Goal: Task Accomplishment & Management: Manage account settings

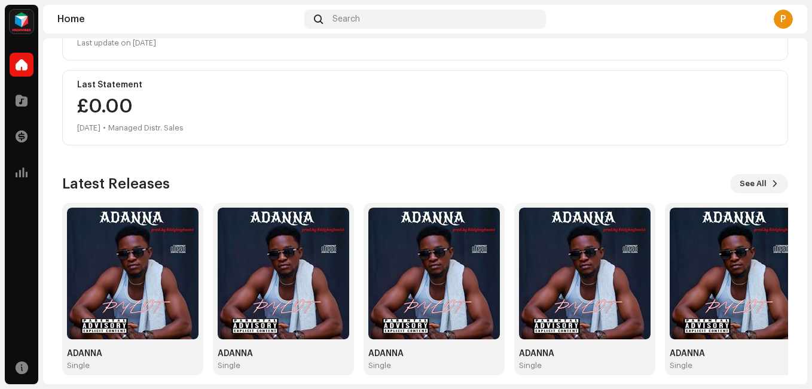
scroll to position [202, 0]
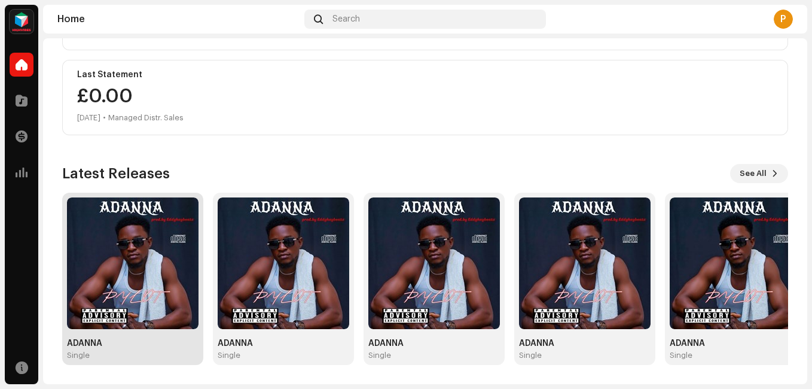
click at [138, 244] on img at bounding box center [133, 263] width 132 height 132
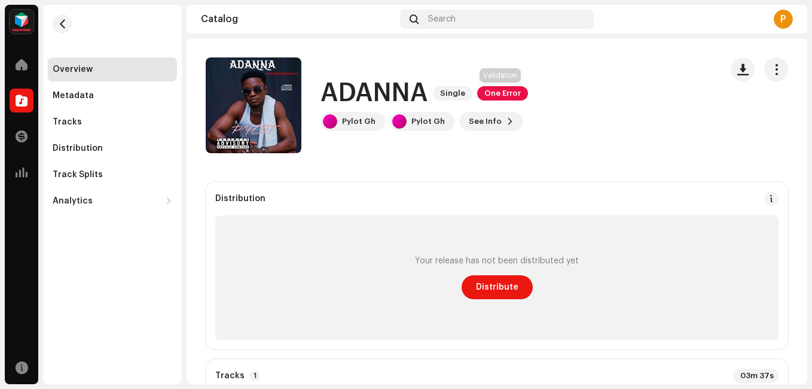
click at [496, 89] on span "One Error" at bounding box center [502, 93] width 51 height 14
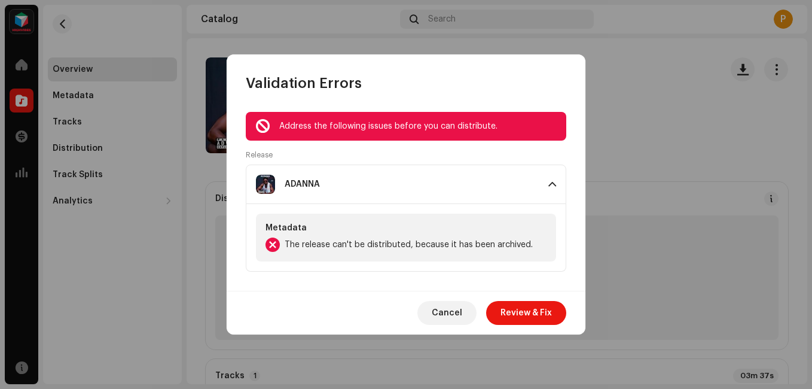
click at [486, 127] on div "Address the following issues before you can distribute." at bounding box center [418, 126] width 278 height 14
click at [496, 242] on span "The release can't be distributed, because it has been archived." at bounding box center [409, 244] width 248 height 14
click at [270, 249] on div at bounding box center [273, 244] width 14 height 14
click at [558, 188] on p-accordion-header "ADANNA" at bounding box center [406, 184] width 321 height 39
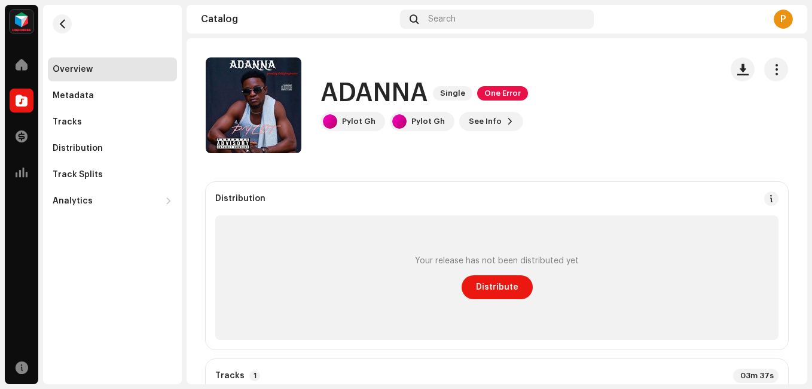
click at [647, 118] on div "Validation Errors Address the following issues before you can distribute. Relea…" at bounding box center [406, 194] width 812 height 389
click at [78, 200] on div "Analytics" at bounding box center [73, 201] width 40 height 10
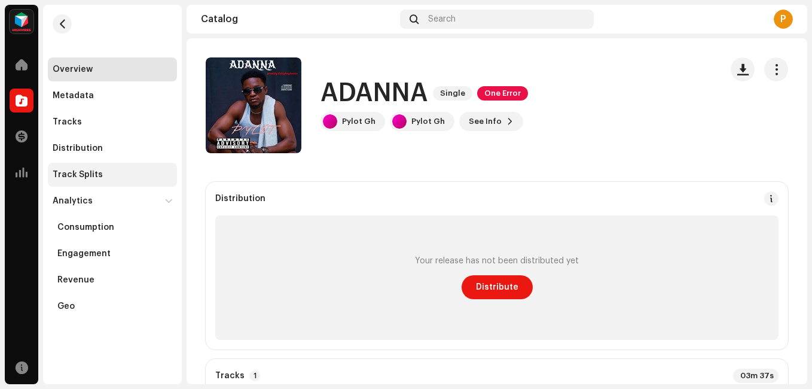
click at [85, 172] on div "Track Splits" at bounding box center [78, 175] width 50 height 10
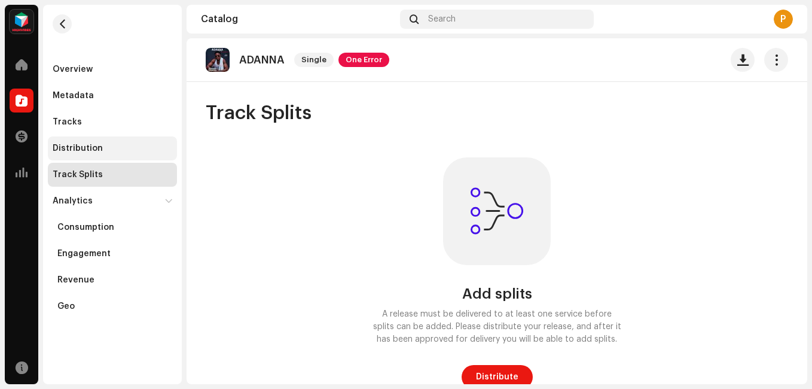
click at [92, 150] on div "Distribution" at bounding box center [78, 149] width 50 height 10
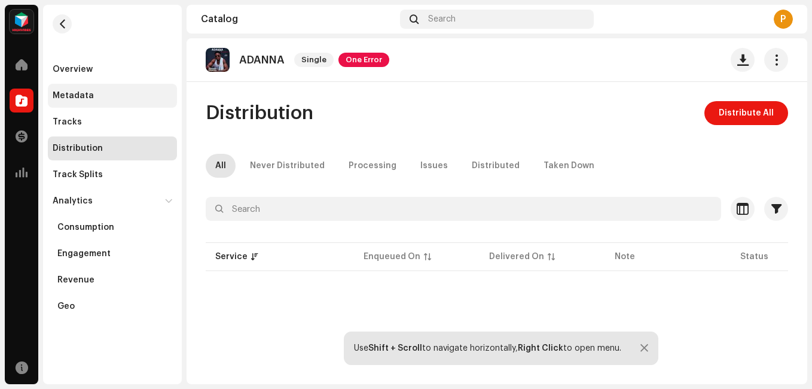
click at [79, 93] on div "Metadata" at bounding box center [73, 96] width 41 height 10
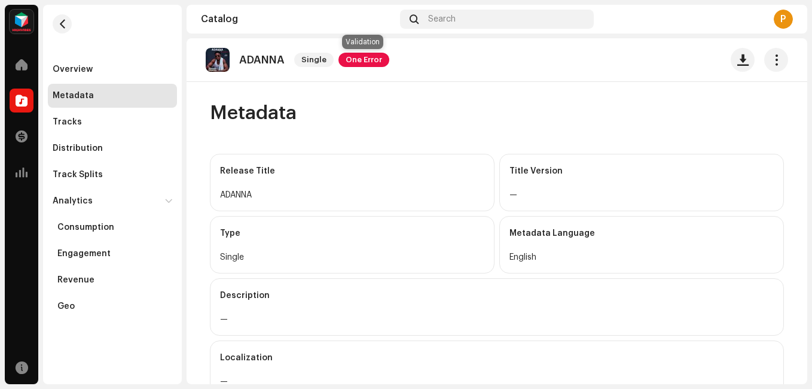
click at [361, 54] on span "One Error" at bounding box center [364, 60] width 51 height 14
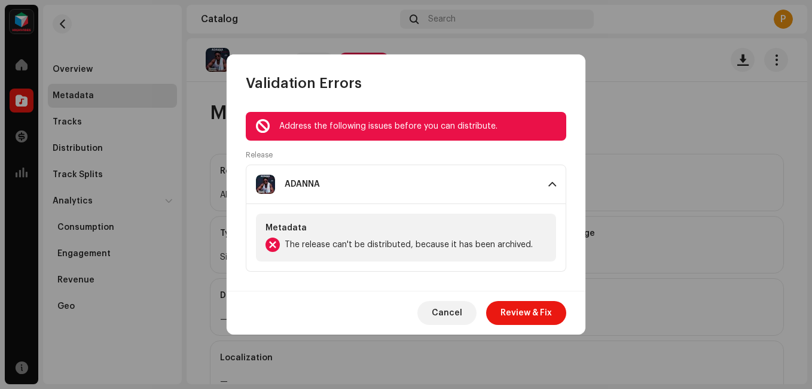
click at [546, 185] on p-accordion-header "ADANNA" at bounding box center [406, 184] width 321 height 39
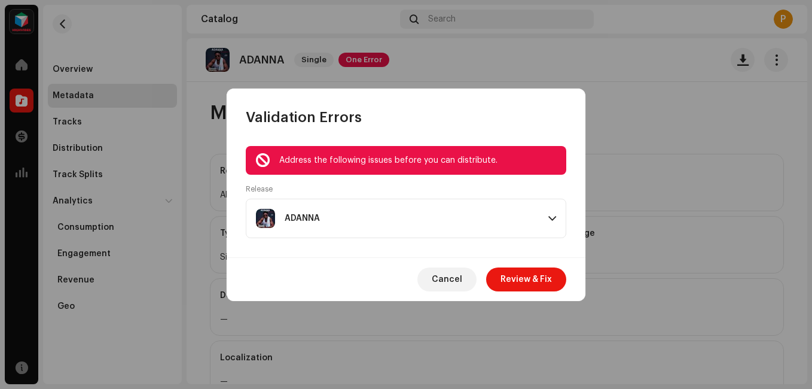
click at [546, 185] on div "Release ADANNA Metadata The release can't be distributed, because it has been a…" at bounding box center [406, 211] width 321 height 54
click at [536, 281] on span "Review & Fix" at bounding box center [526, 279] width 51 height 24
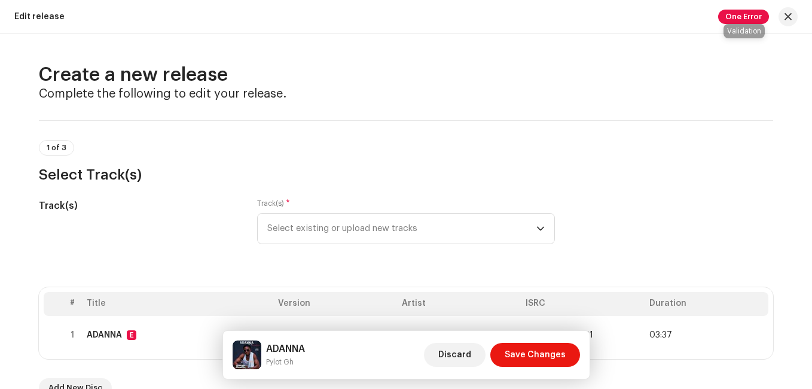
click at [752, 19] on span "One Error" at bounding box center [743, 17] width 51 height 14
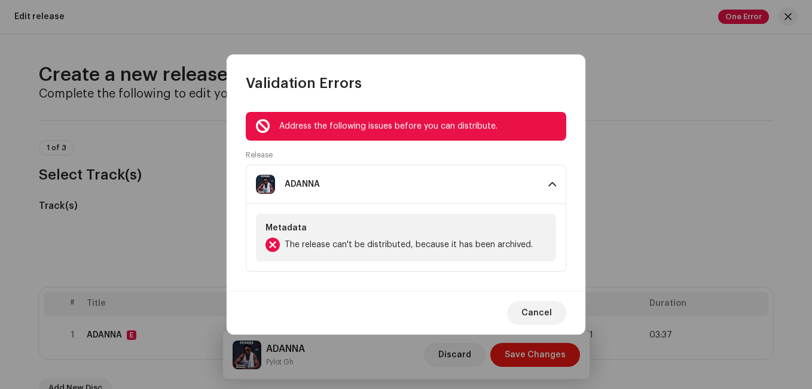
click at [261, 123] on div at bounding box center [263, 126] width 14 height 10
click at [273, 250] on div at bounding box center [273, 244] width 14 height 14
click at [378, 239] on span "The release can't be distributed, because it has been archived." at bounding box center [409, 244] width 248 height 14
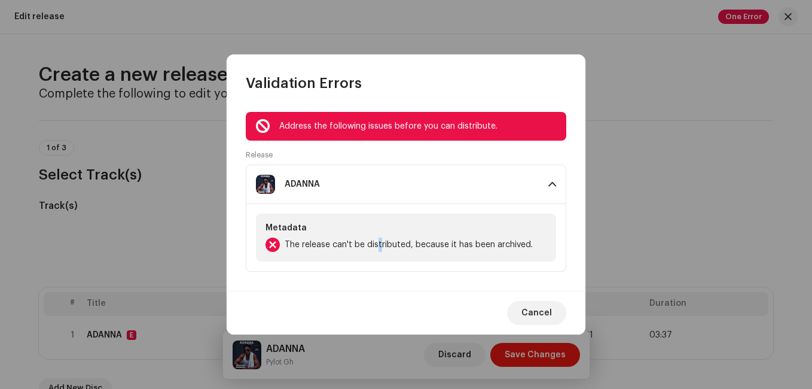
click at [378, 239] on span "The release can't be distributed, because it has been archived." at bounding box center [409, 244] width 248 height 14
click at [537, 308] on span "Cancel" at bounding box center [537, 313] width 31 height 24
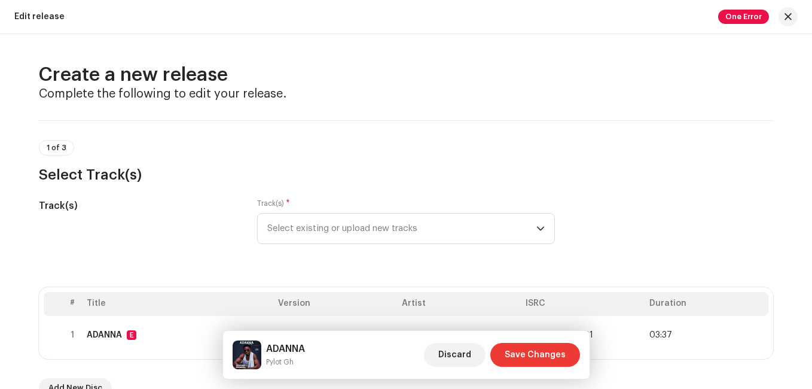
click at [529, 352] on span "Save Changes" at bounding box center [535, 355] width 61 height 24
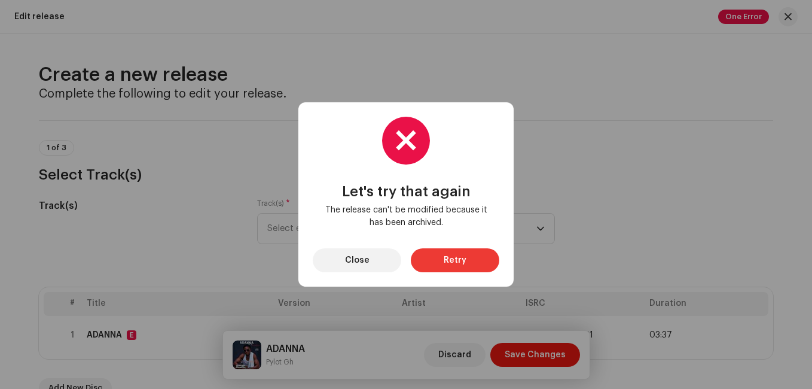
click at [442, 264] on button "Retry" at bounding box center [455, 260] width 89 height 24
click at [367, 260] on span "Close" at bounding box center [357, 260] width 25 height 24
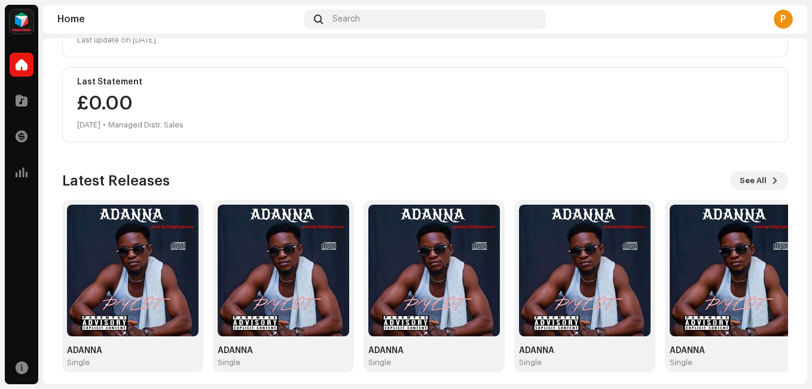
scroll to position [202, 0]
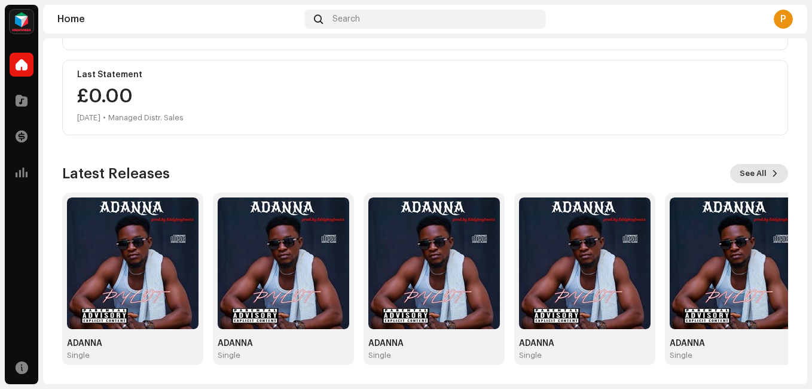
click at [759, 169] on span "See All" at bounding box center [753, 174] width 27 height 24
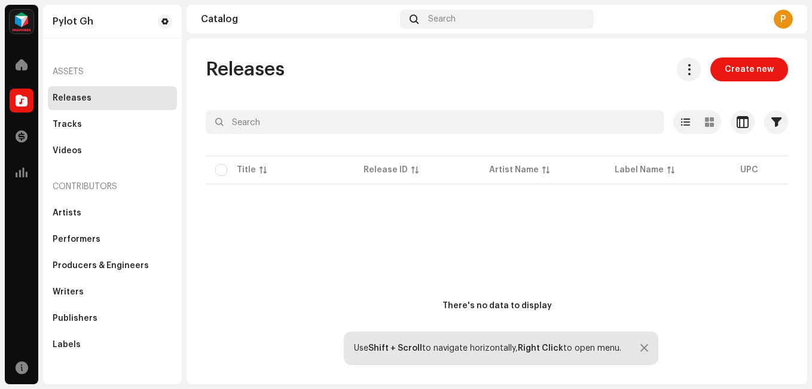
click at [63, 100] on div "Releases" at bounding box center [72, 98] width 39 height 10
click at [65, 72] on div "Assets" at bounding box center [112, 71] width 129 height 29
click at [23, 138] on span at bounding box center [22, 137] width 12 height 10
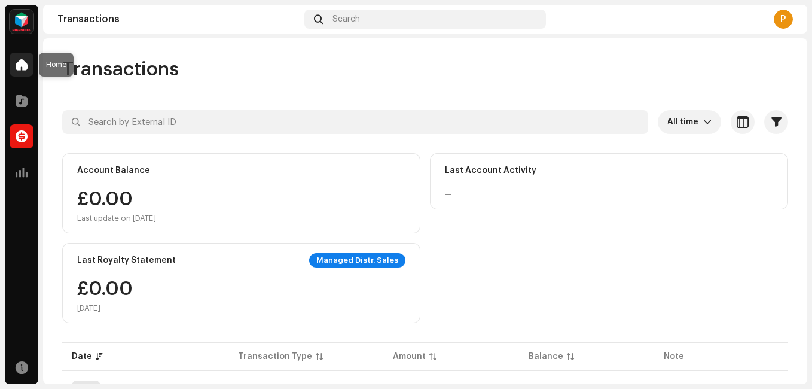
click at [20, 64] on span at bounding box center [22, 65] width 12 height 10
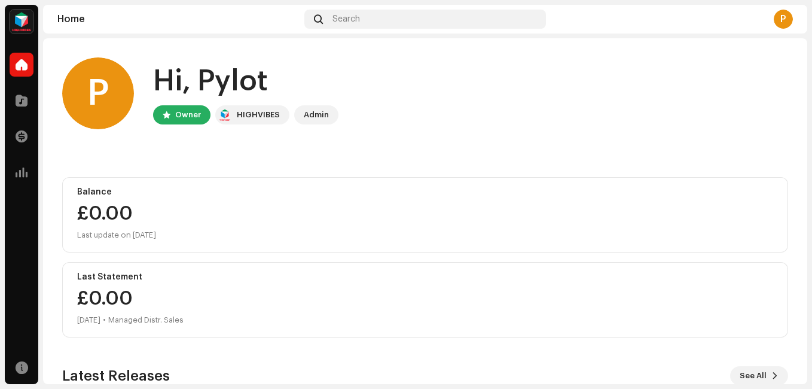
click at [22, 26] on img at bounding box center [22, 22] width 24 height 24
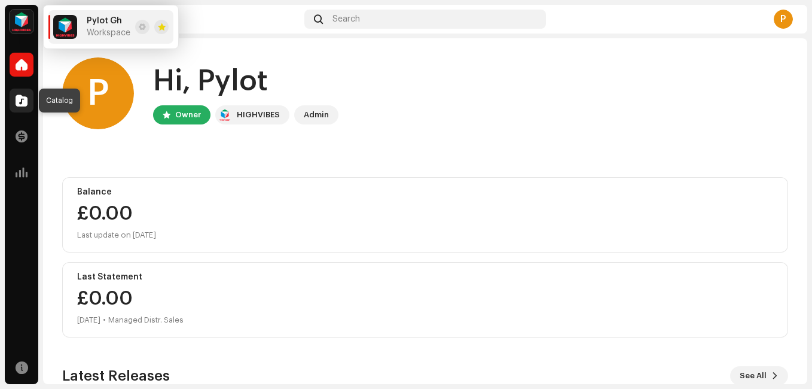
click at [25, 105] on span at bounding box center [22, 101] width 12 height 10
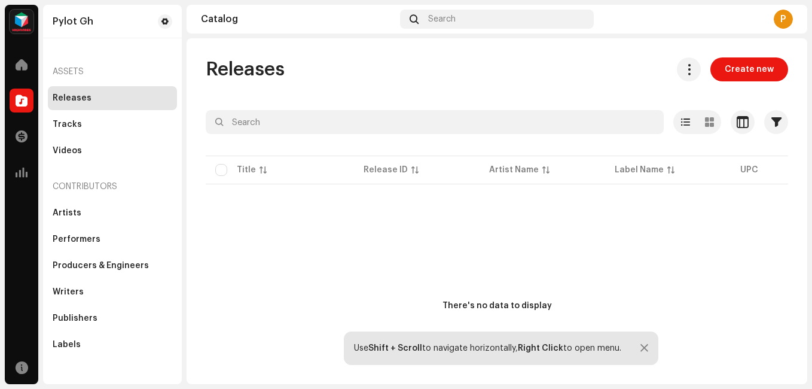
click at [220, 177] on p-table "Title Release ID Artist Name Label Name UPC Creation Date Tracks Duration" at bounding box center [497, 169] width 583 height 33
click at [226, 177] on p-table "Title Release ID Artist Name Label Name UPC Creation Date Tracks Duration" at bounding box center [497, 169] width 583 height 33
click at [220, 162] on p-table "Title Release ID Artist Name Label Name UPC Creation Date Tracks Duration" at bounding box center [497, 169] width 583 height 33
click at [220, 169] on p-table "Title Release ID Artist Name Label Name UPC Creation Date Tracks Duration" at bounding box center [497, 169] width 583 height 33
click at [737, 121] on span "button" at bounding box center [743, 122] width 12 height 10
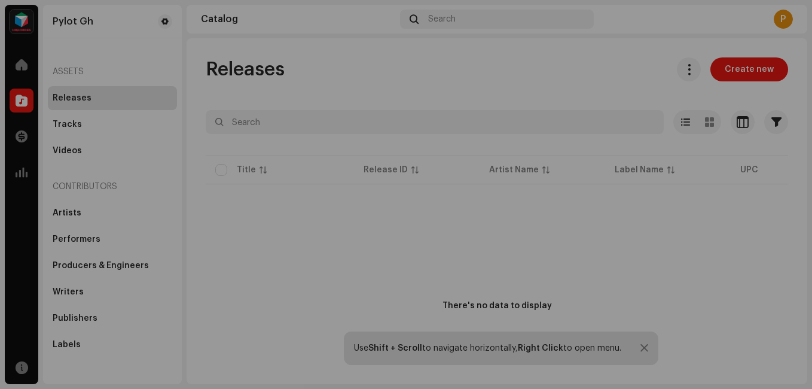
click at [744, 237] on div "Customize your view Reset Rows Compact Comfortable Columns Release ID Artist Na…" at bounding box center [406, 194] width 812 height 389
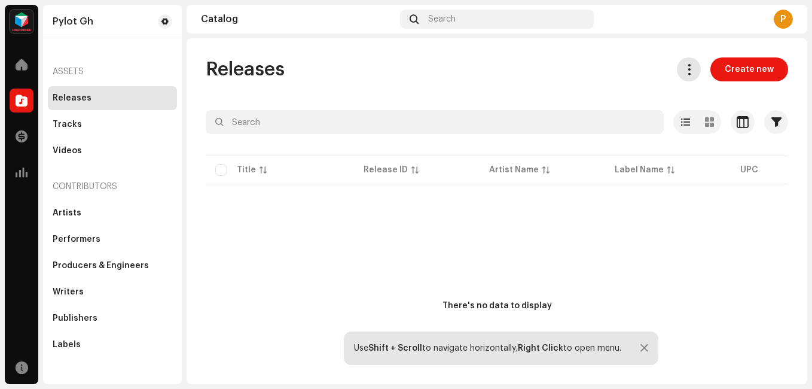
click at [684, 66] on span at bounding box center [689, 70] width 11 height 10
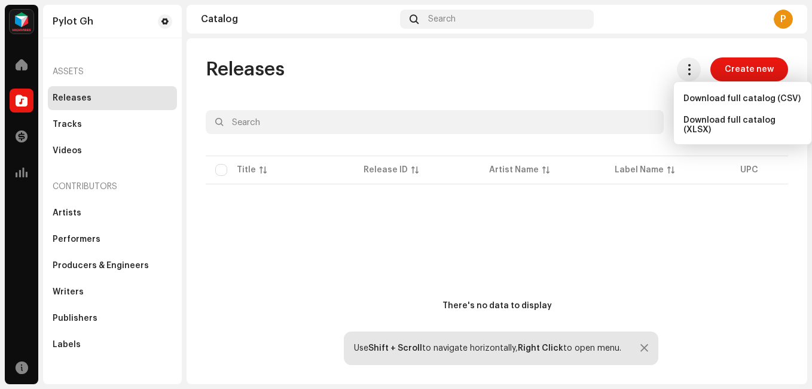
click at [561, 88] on div "Releases Create new Selected 0 Deselect all 0 Options Filters Distribution stat…" at bounding box center [497, 241] width 621 height 368
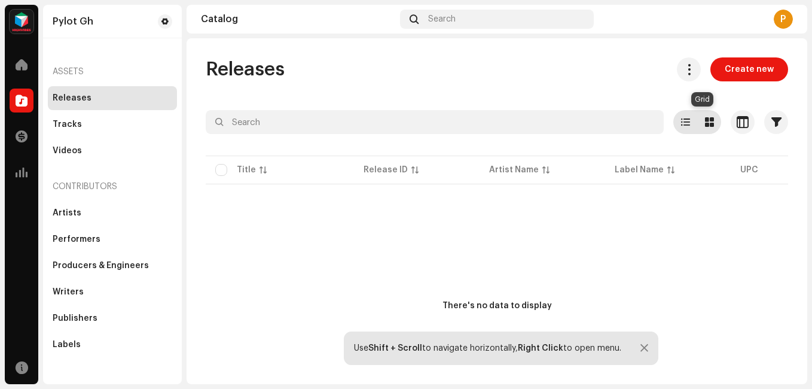
click at [705, 119] on span at bounding box center [709, 122] width 9 height 10
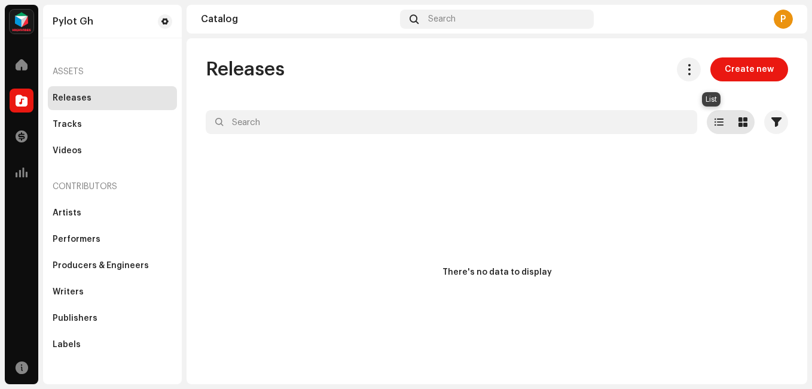
click at [715, 122] on span at bounding box center [719, 122] width 9 height 10
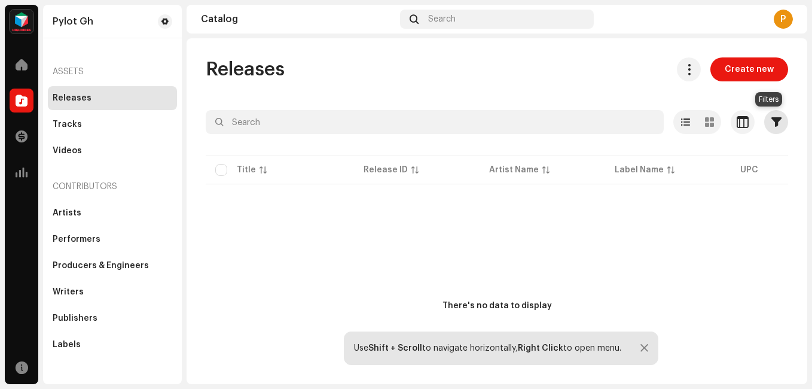
click at [772, 122] on span "button" at bounding box center [777, 122] width 10 height 10
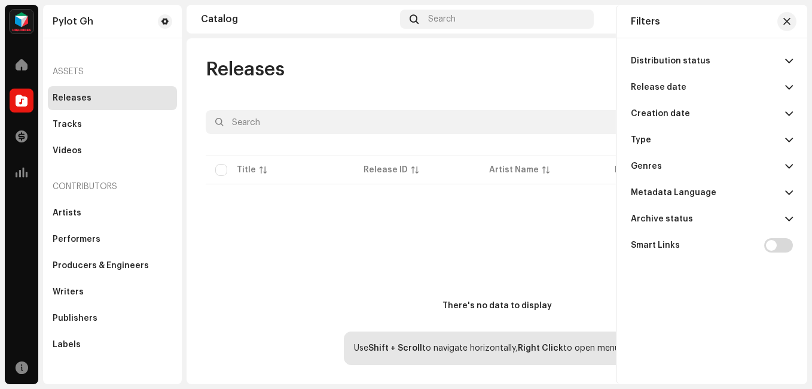
click at [580, 243] on div "There's no data to display" at bounding box center [497, 306] width 583 height 239
click at [242, 243] on div "There's no data to display" at bounding box center [497, 306] width 583 height 239
